Goal: Task Accomplishment & Management: Use online tool/utility

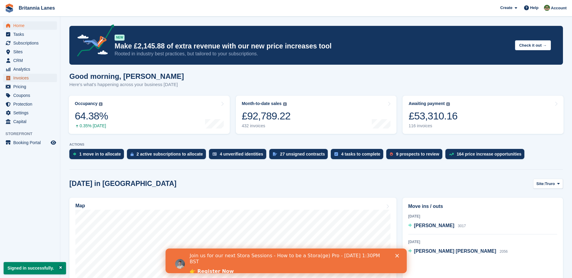
click at [31, 77] on span "Invoices" at bounding box center [31, 78] width 36 height 8
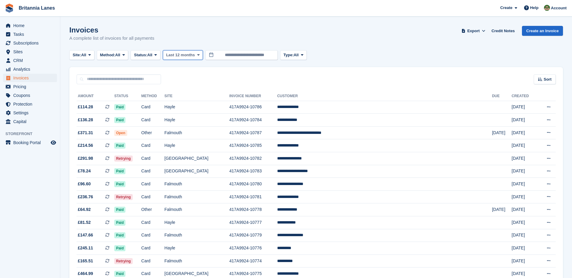
click at [198, 56] on icon at bounding box center [198, 55] width 2 height 4
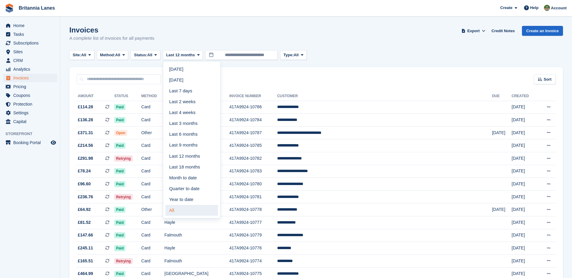
click at [179, 216] on link "All" at bounding box center [191, 210] width 52 height 11
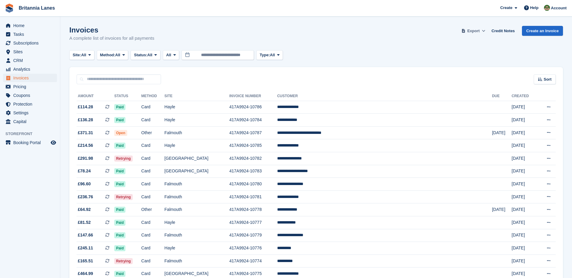
click at [485, 31] on icon at bounding box center [482, 31] width 3 height 4
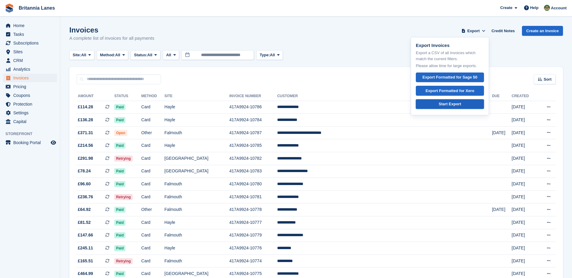
click at [454, 105] on div "Start Export" at bounding box center [449, 104] width 22 height 6
